Goal: Use online tool/utility: Utilize a website feature to perform a specific function

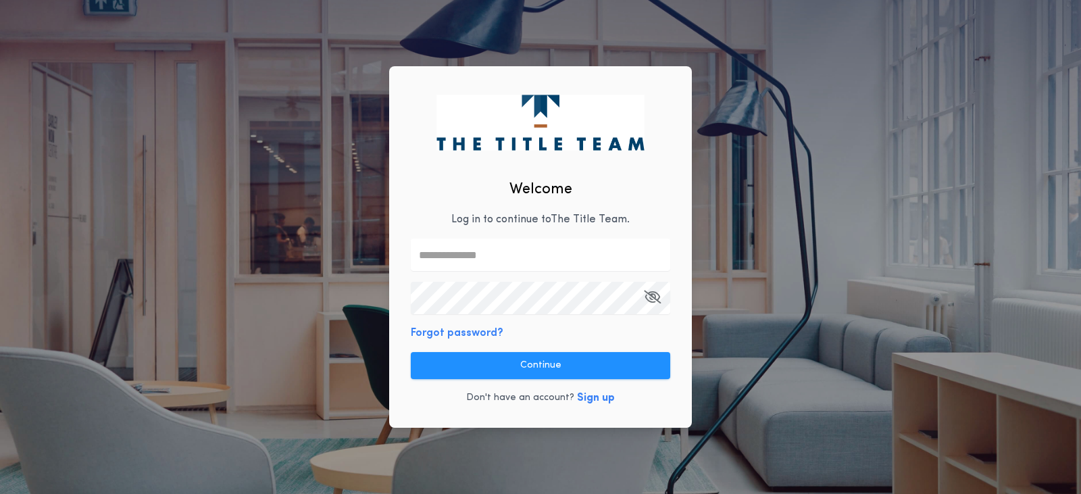
type input "**********"
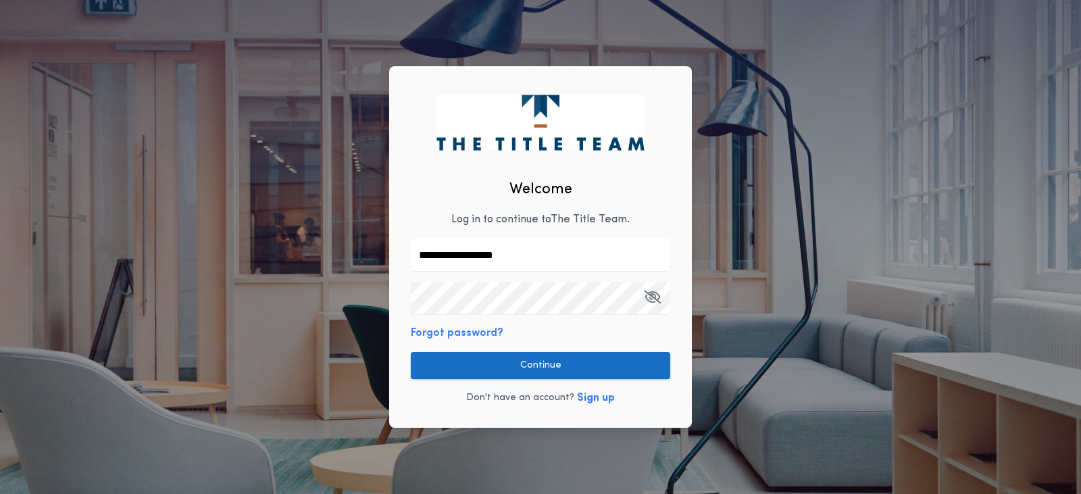
click at [528, 370] on button "Continue" at bounding box center [540, 365] width 259 height 27
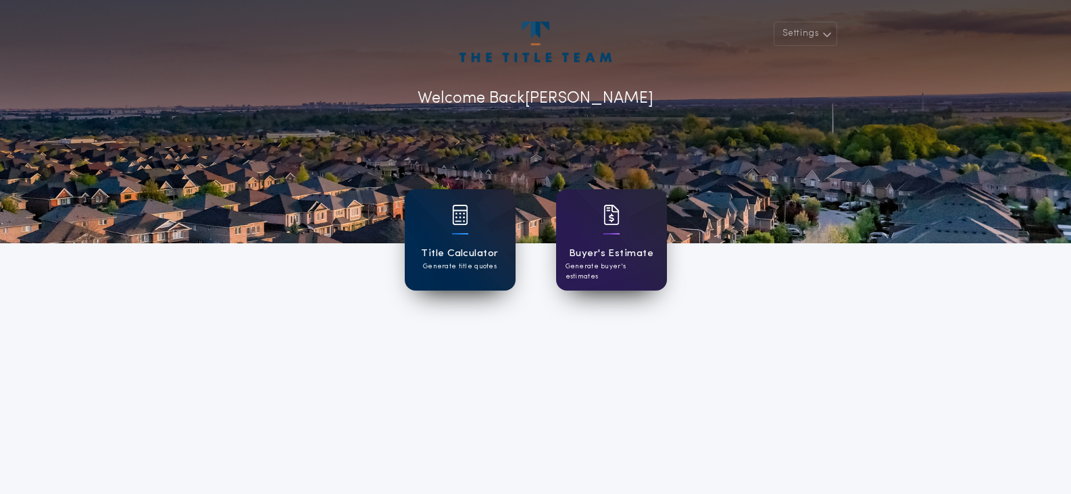
click at [494, 246] on h1 "Title Calculator" at bounding box center [459, 254] width 77 height 16
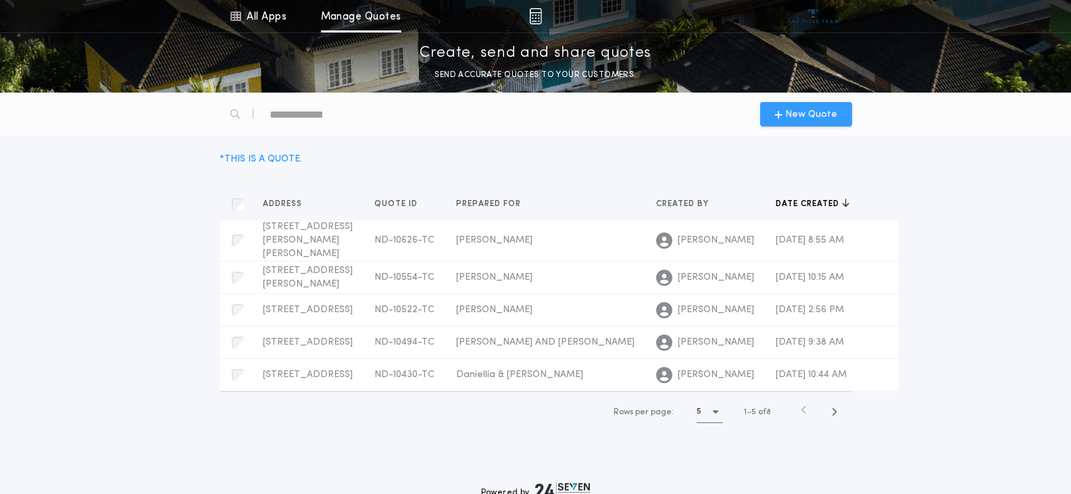
click at [845, 121] on div "New Quote" at bounding box center [806, 114] width 92 height 24
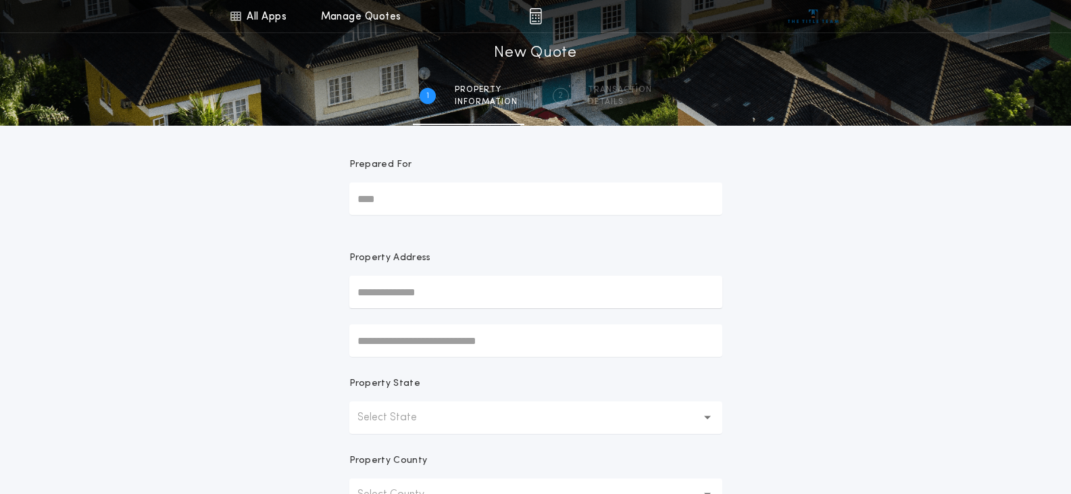
click at [442, 195] on input "Prepared For" at bounding box center [535, 198] width 373 height 32
type input "********"
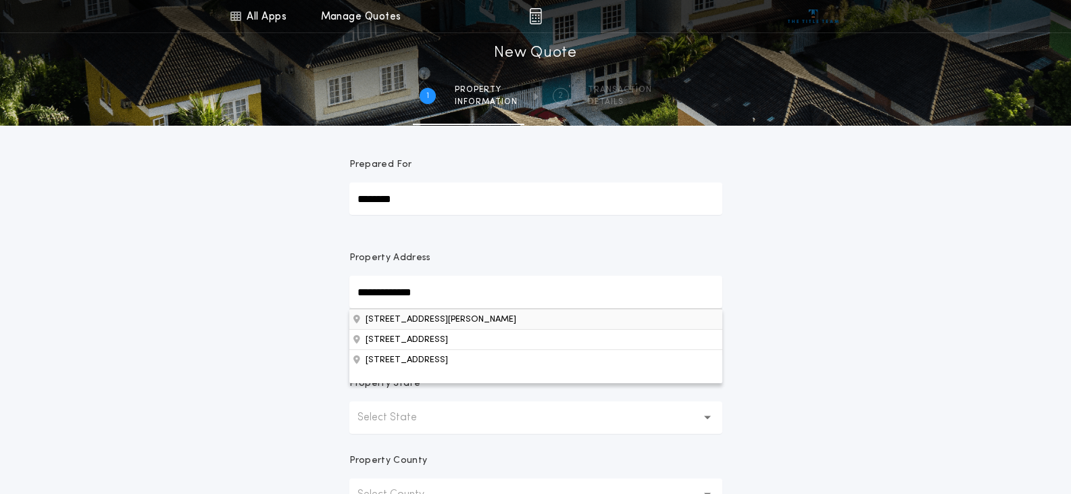
type input "**********"
click at [496, 320] on button "[STREET_ADDRESS][PERSON_NAME]" at bounding box center [535, 319] width 373 height 20
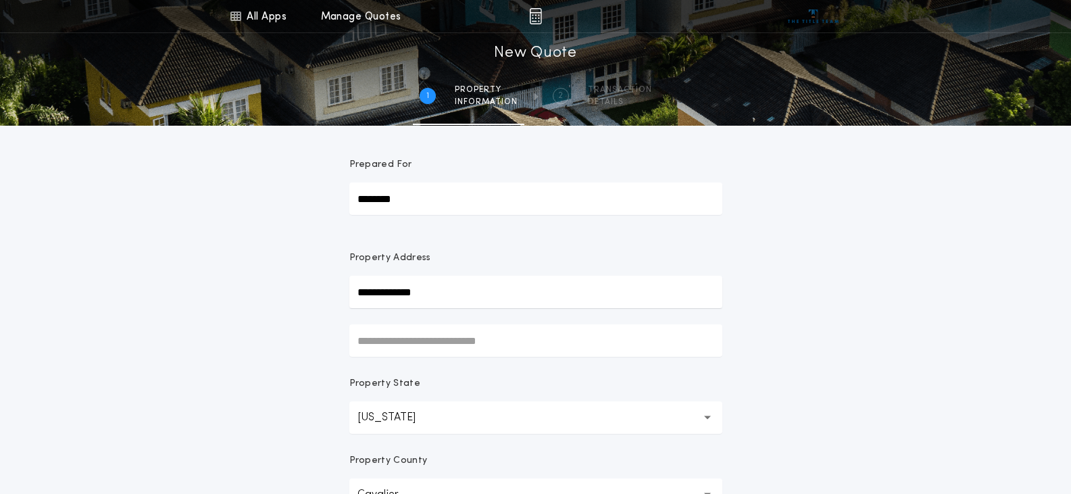
drag, startPoint x: 920, startPoint y: 288, endPoint x: 911, endPoint y: 291, distance: 9.8
click at [920, 288] on div "**********" at bounding box center [535, 387] width 1071 height 774
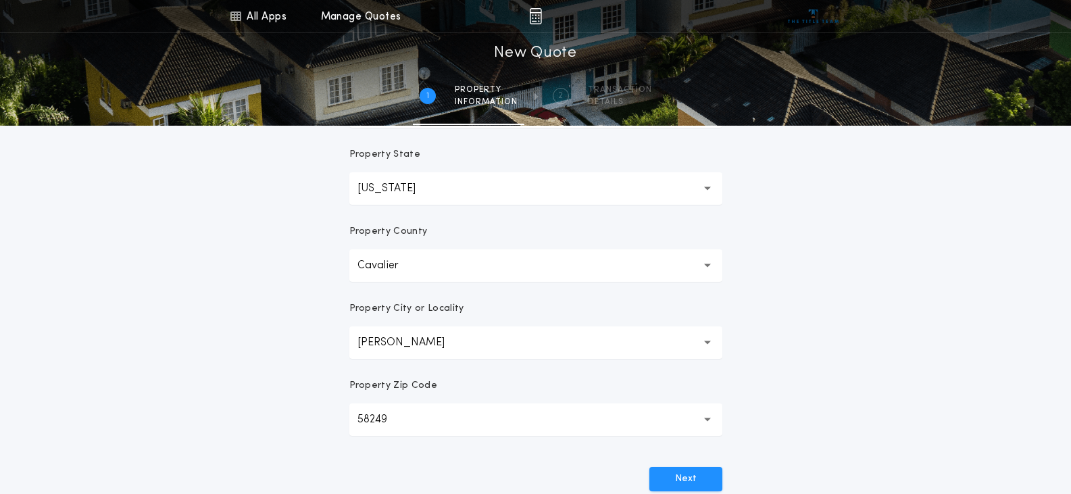
scroll to position [270, 0]
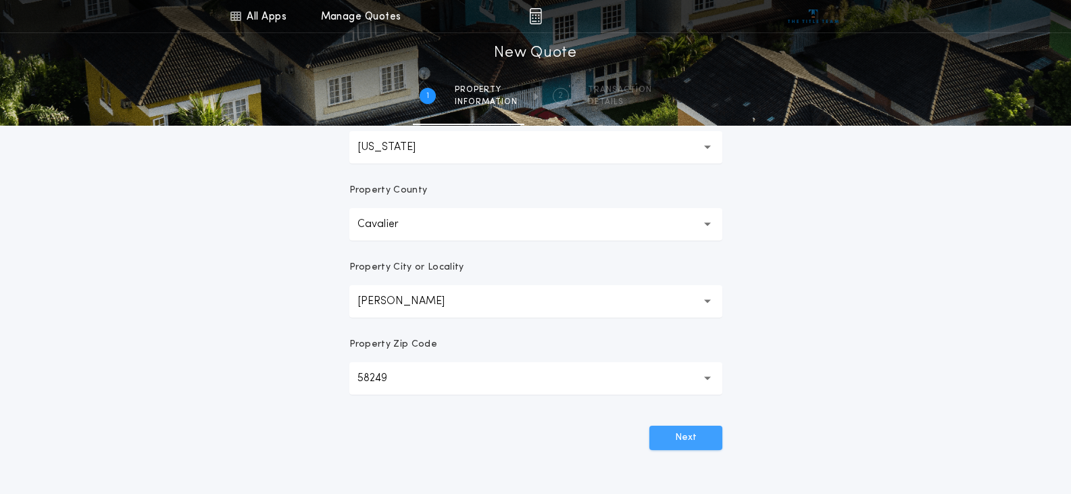
click at [697, 442] on button "Next" at bounding box center [685, 438] width 73 height 24
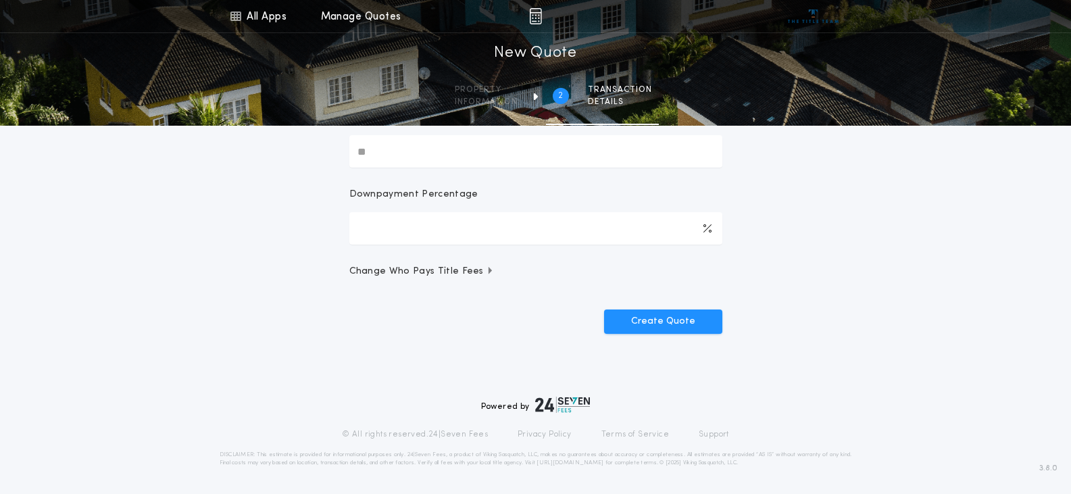
scroll to position [0, 0]
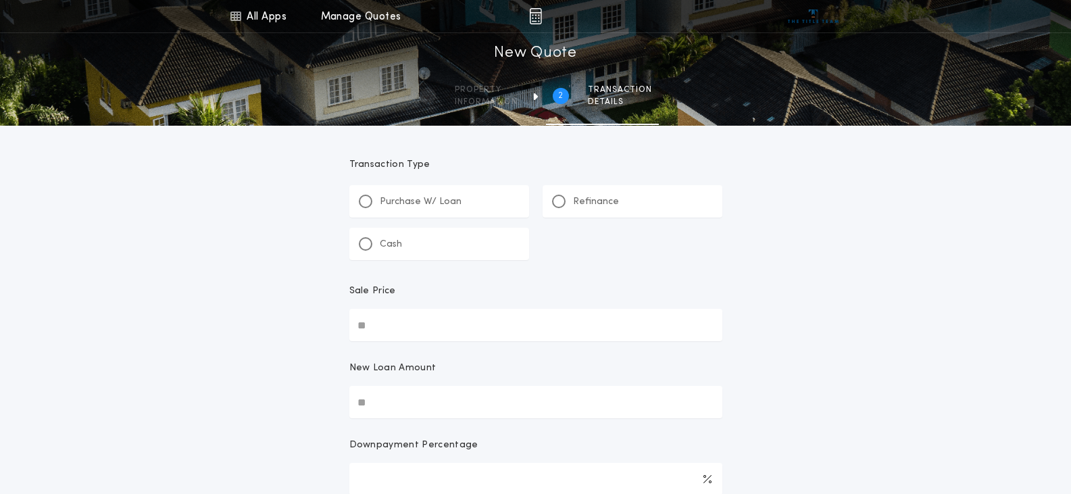
click at [608, 201] on p "Refinance" at bounding box center [596, 202] width 46 height 14
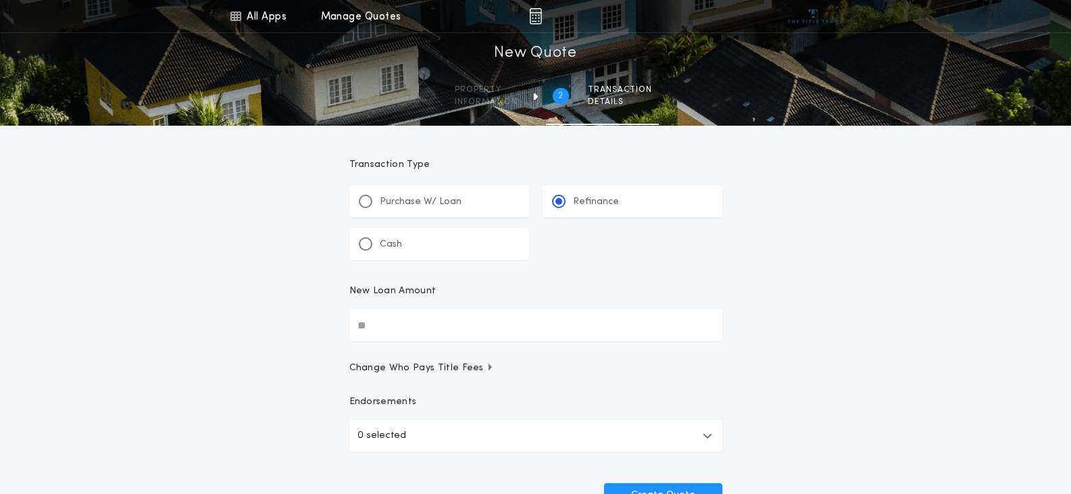
click at [386, 324] on input "New Loan Amount" at bounding box center [535, 325] width 373 height 32
click at [387, 332] on input "New Loan Amount" at bounding box center [535, 325] width 373 height 32
drag, startPoint x: 263, startPoint y: 347, endPoint x: 298, endPoint y: 341, distance: 35.7
click at [264, 347] on div "All Apps Title Calculator Buyer's Estimate Menu All Apps Manage Quotes 2 /2 New…" at bounding box center [535, 280] width 1071 height 560
drag, startPoint x: 419, startPoint y: 327, endPoint x: 266, endPoint y: 328, distance: 153.4
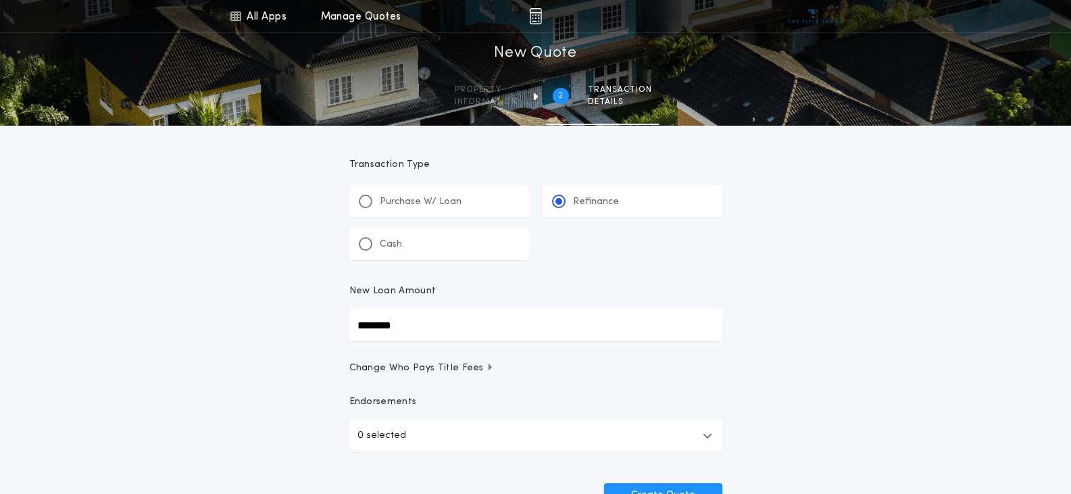
click at [266, 328] on div "All Apps Title Calculator Buyer's Estimate Menu All Apps Manage Quotes 2 /2 New…" at bounding box center [535, 280] width 1071 height 560
type input "********"
click at [266, 329] on div "All Apps Title Calculator Buyer's Estimate Menu All Apps Manage Quotes 2 /2 New…" at bounding box center [535, 280] width 1071 height 560
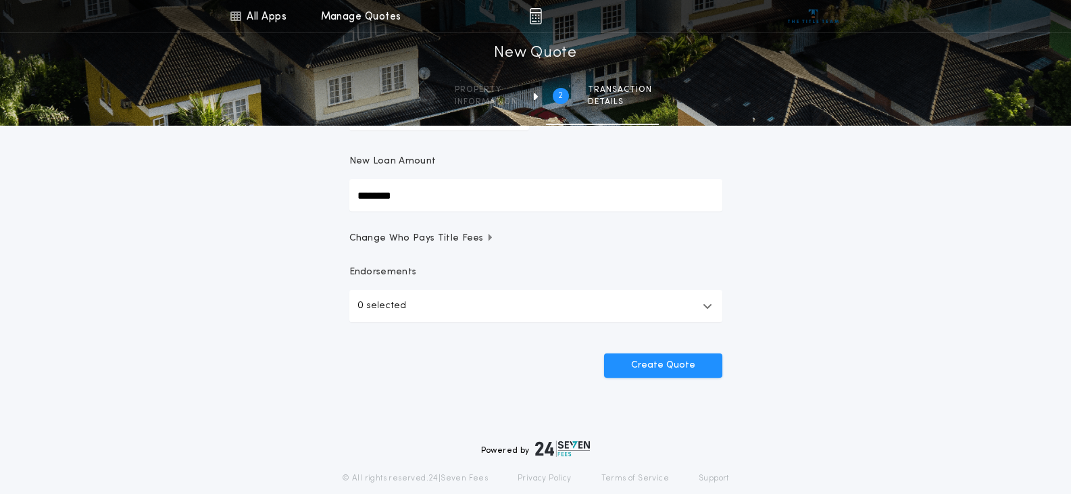
scroll to position [135, 0]
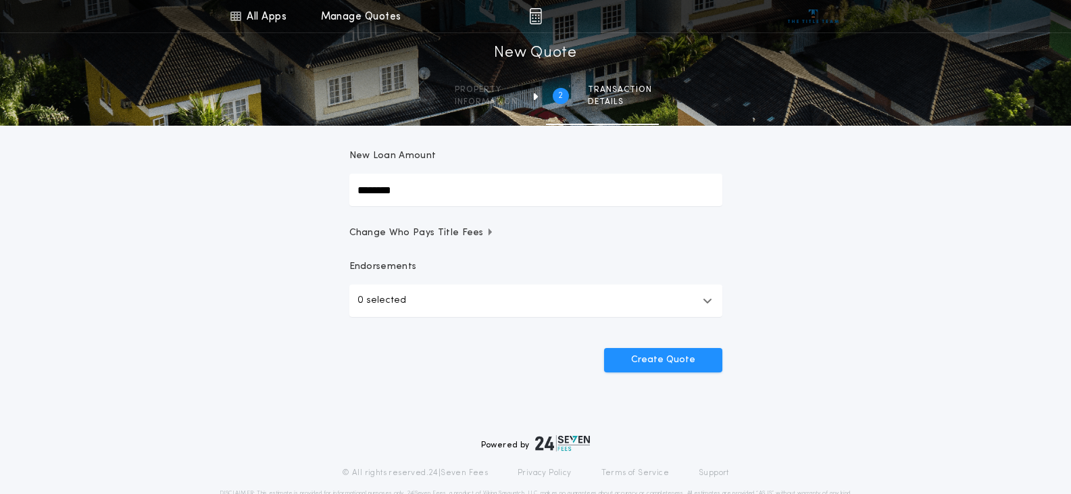
click at [382, 295] on p "0 selected" at bounding box center [381, 301] width 49 height 16
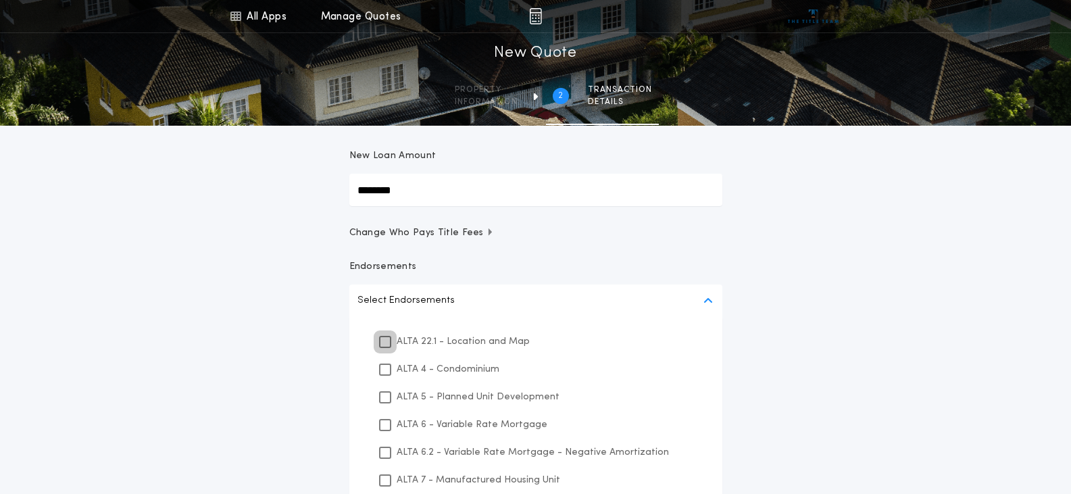
click at [381, 347] on div at bounding box center [385, 342] width 12 height 12
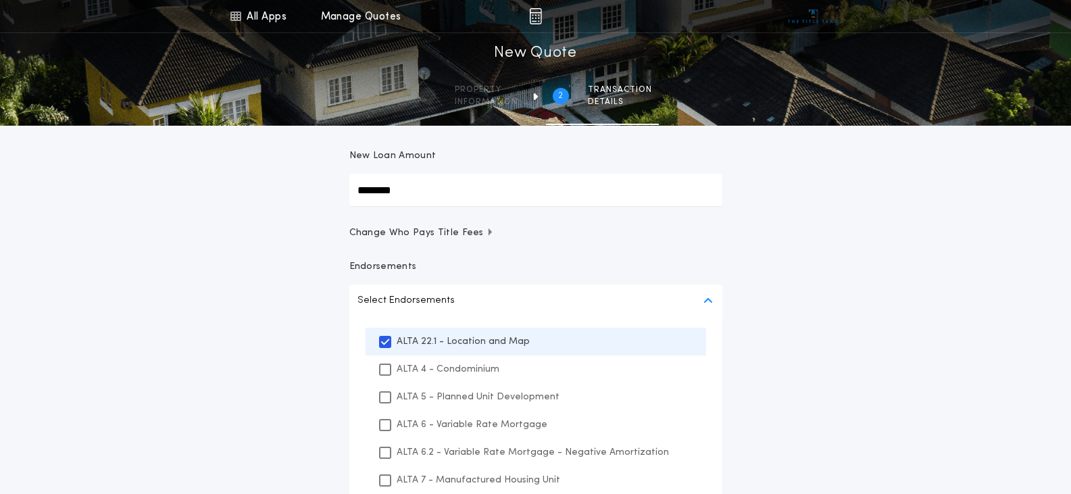
click at [231, 328] on div "All Apps Title Calculator Buyer's Estimate Menu All Apps Manage Quotes 2 /2 New…" at bounding box center [535, 266] width 1071 height 803
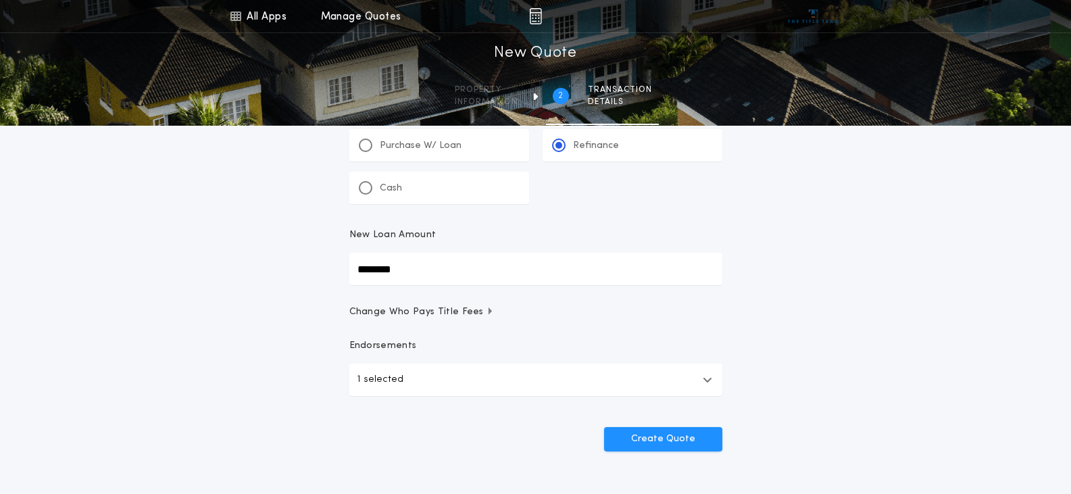
scroll to position [174, 0]
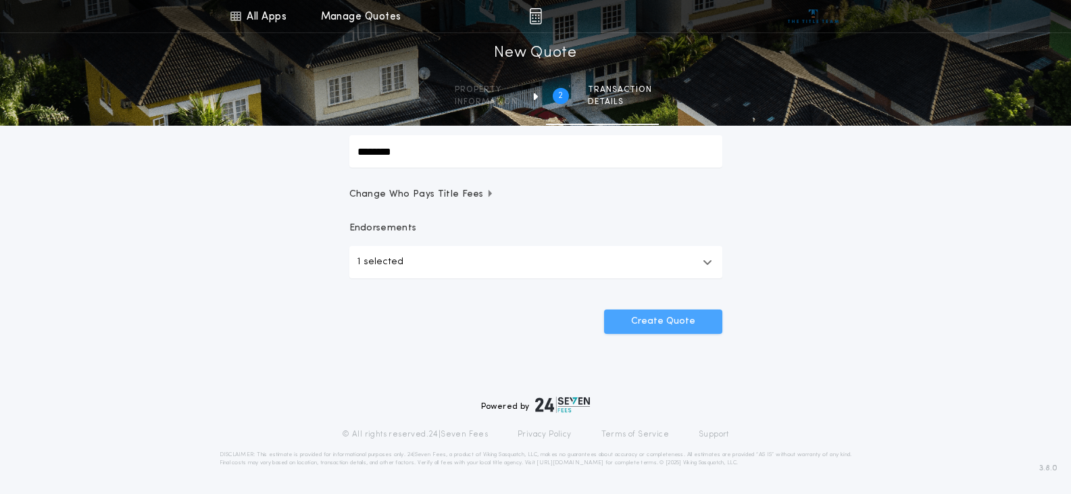
click at [703, 322] on button "Create Quote" at bounding box center [663, 321] width 118 height 24
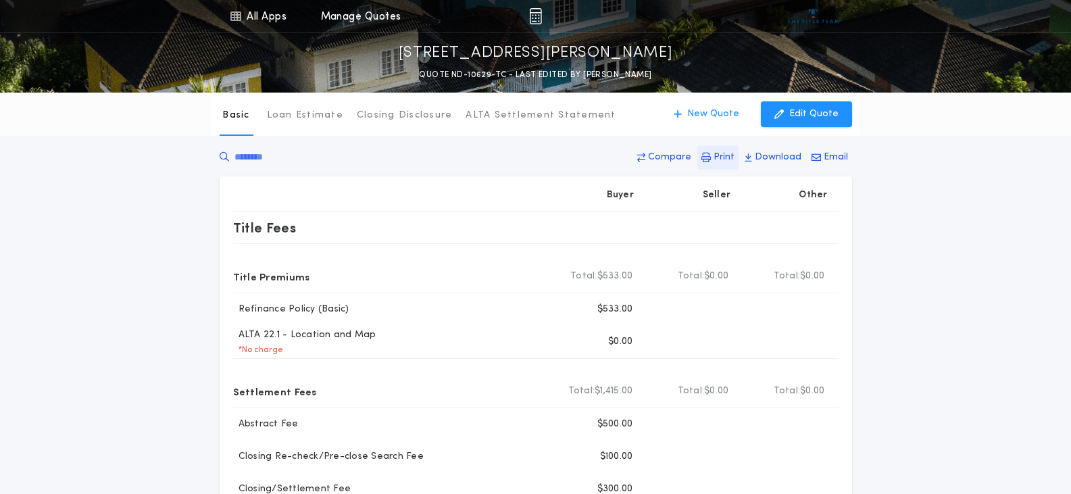
click at [729, 156] on p "Print" at bounding box center [724, 158] width 21 height 14
